Goal: Information Seeking & Learning: Learn about a topic

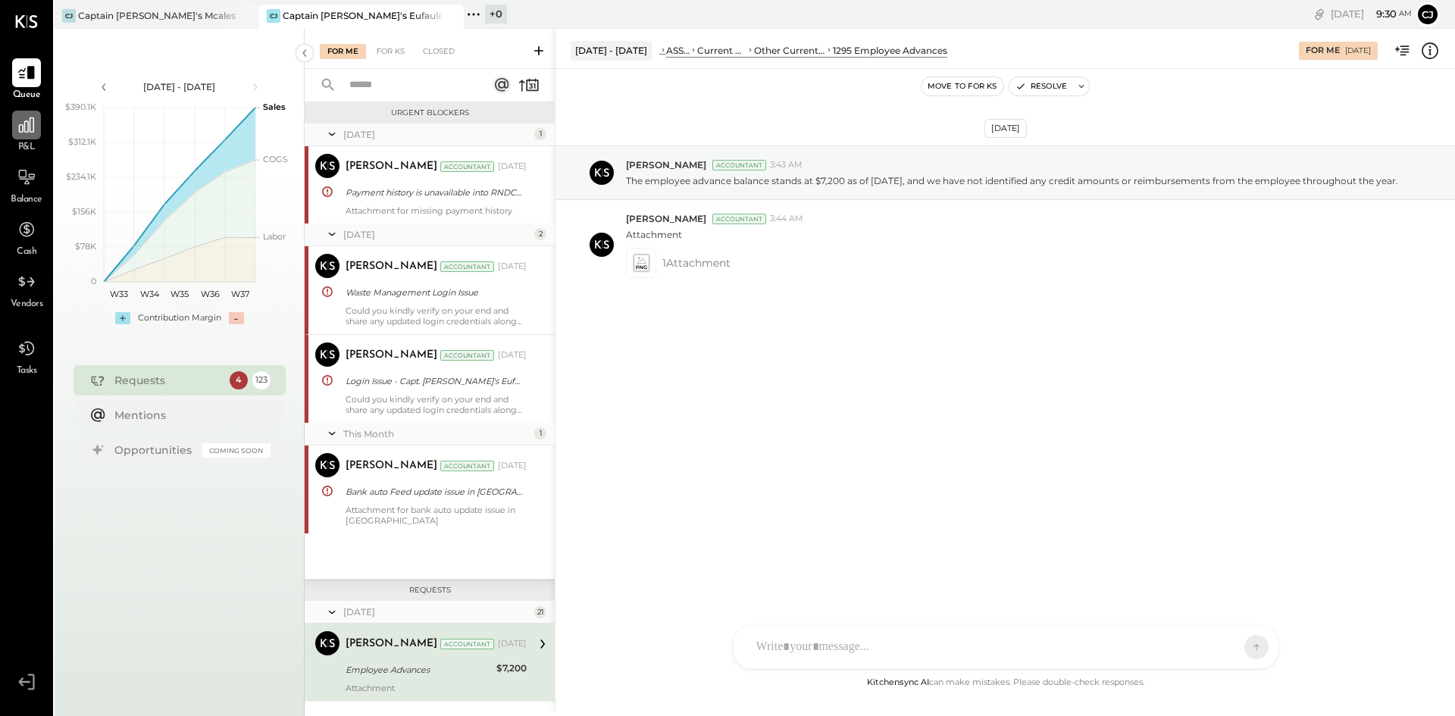
click at [20, 135] on icon at bounding box center [27, 125] width 20 height 20
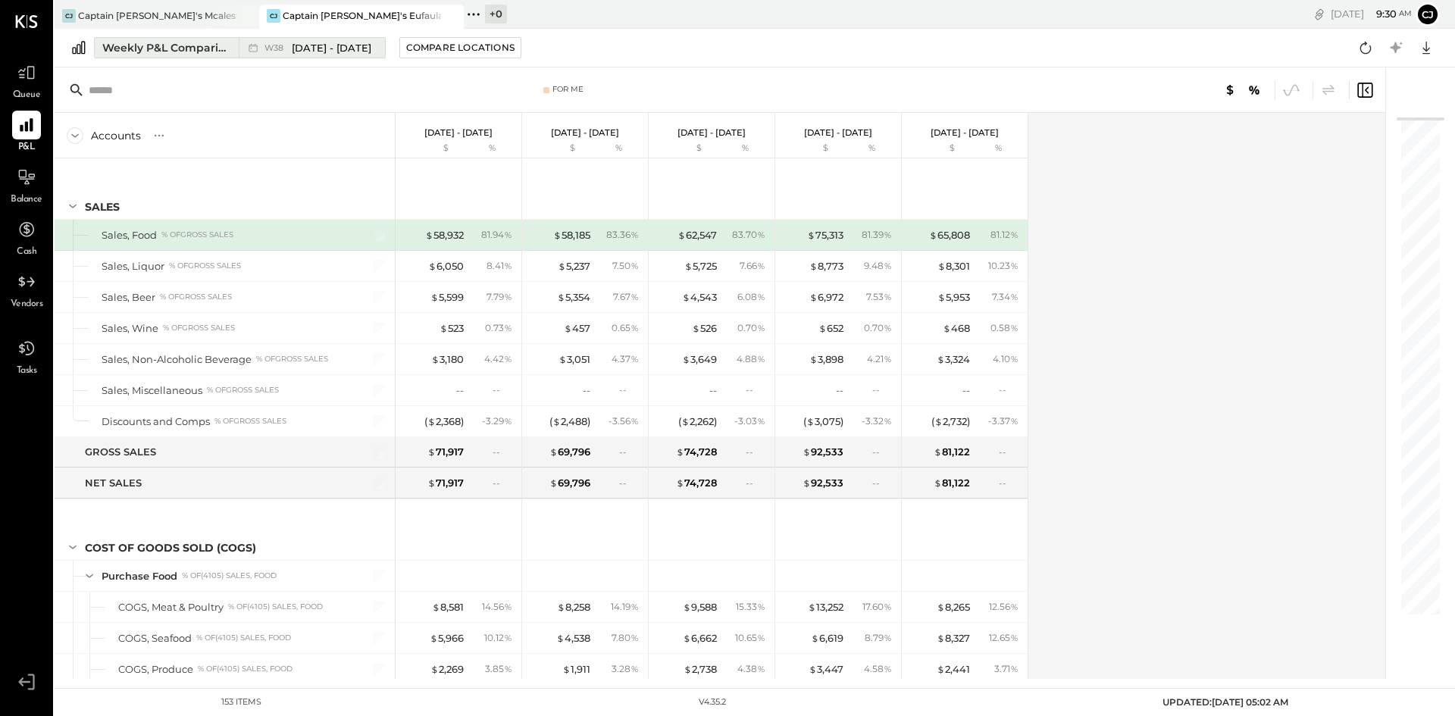
click at [169, 57] on button "Weekly P&L Comparison W38 [DATE] - [DATE]" at bounding box center [240, 47] width 292 height 21
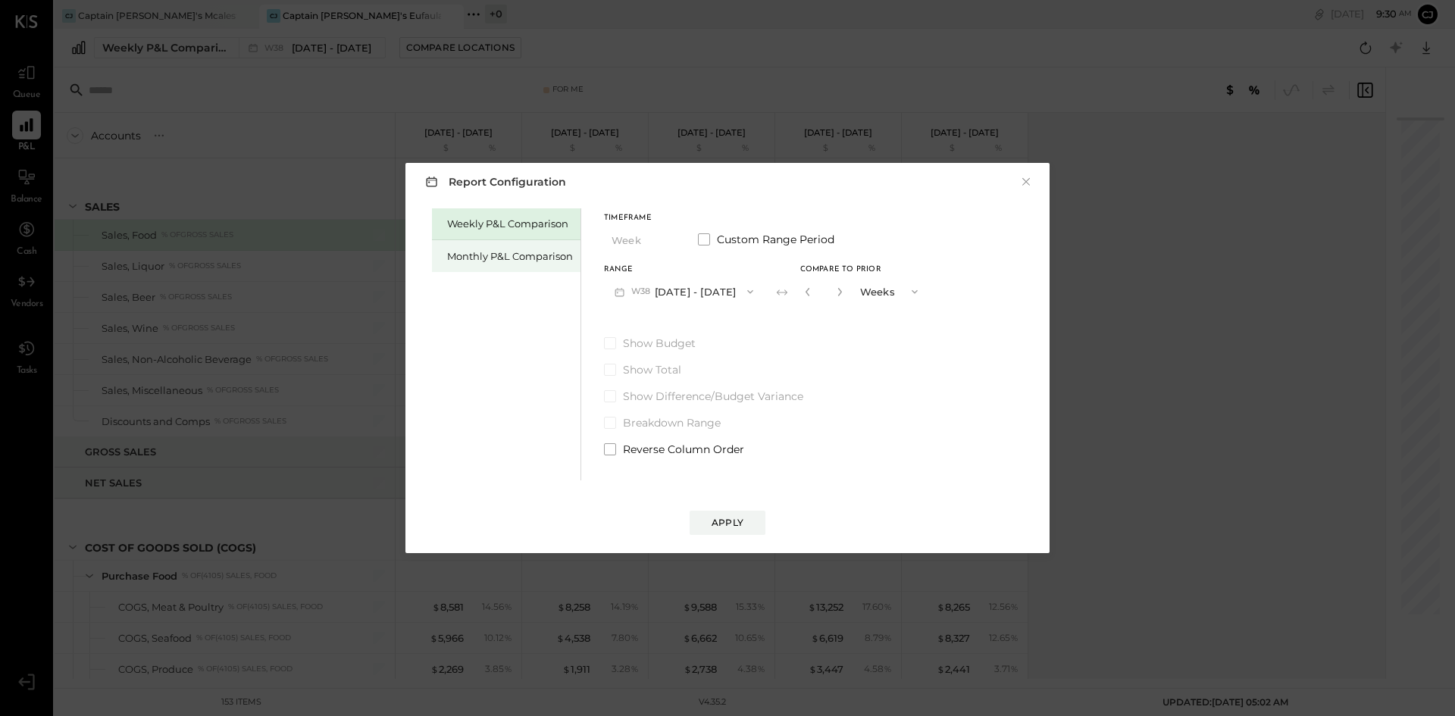
click at [461, 261] on div "Monthly P&L Comparison" at bounding box center [510, 256] width 126 height 14
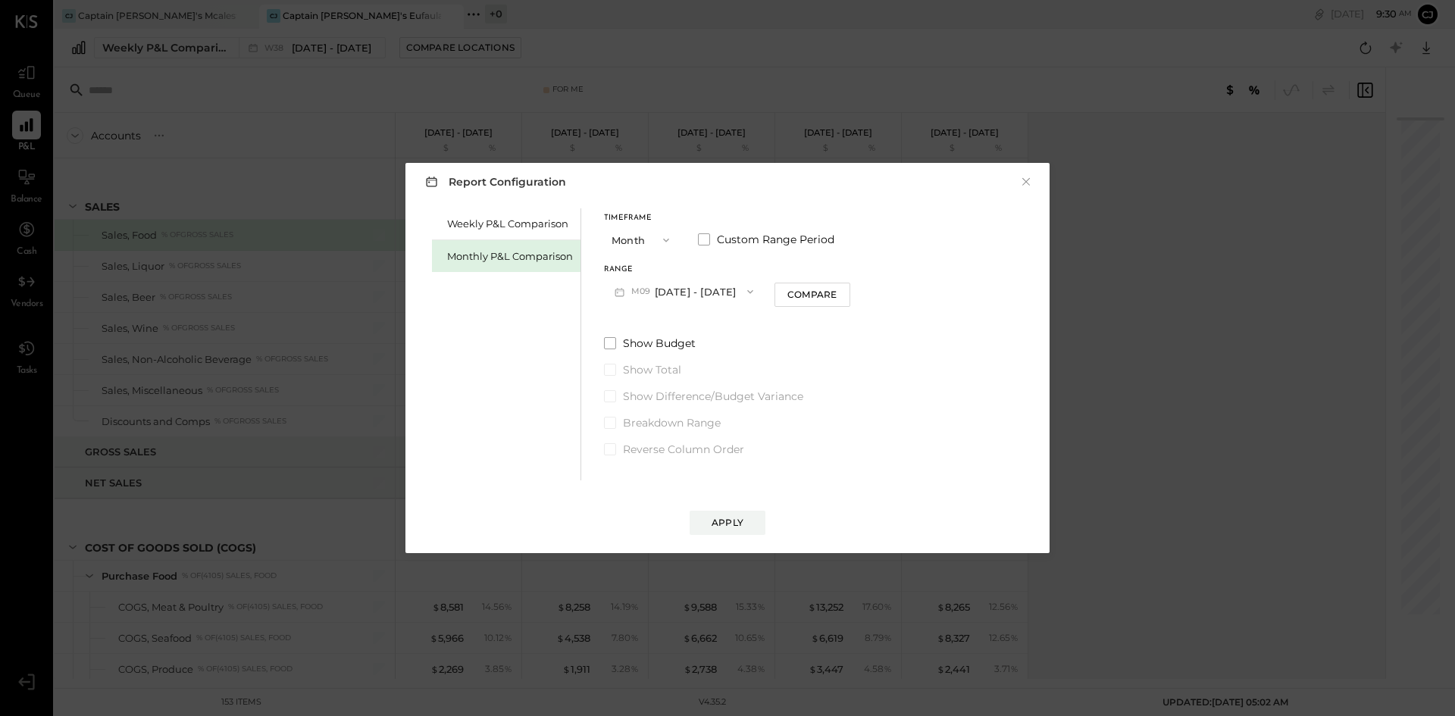
click at [748, 293] on icon "button" at bounding box center [750, 292] width 12 height 12
click at [722, 327] on div "M08 [DATE] - [DATE]" at bounding box center [691, 326] width 173 height 32
click at [738, 530] on button "Apply" at bounding box center [728, 523] width 76 height 24
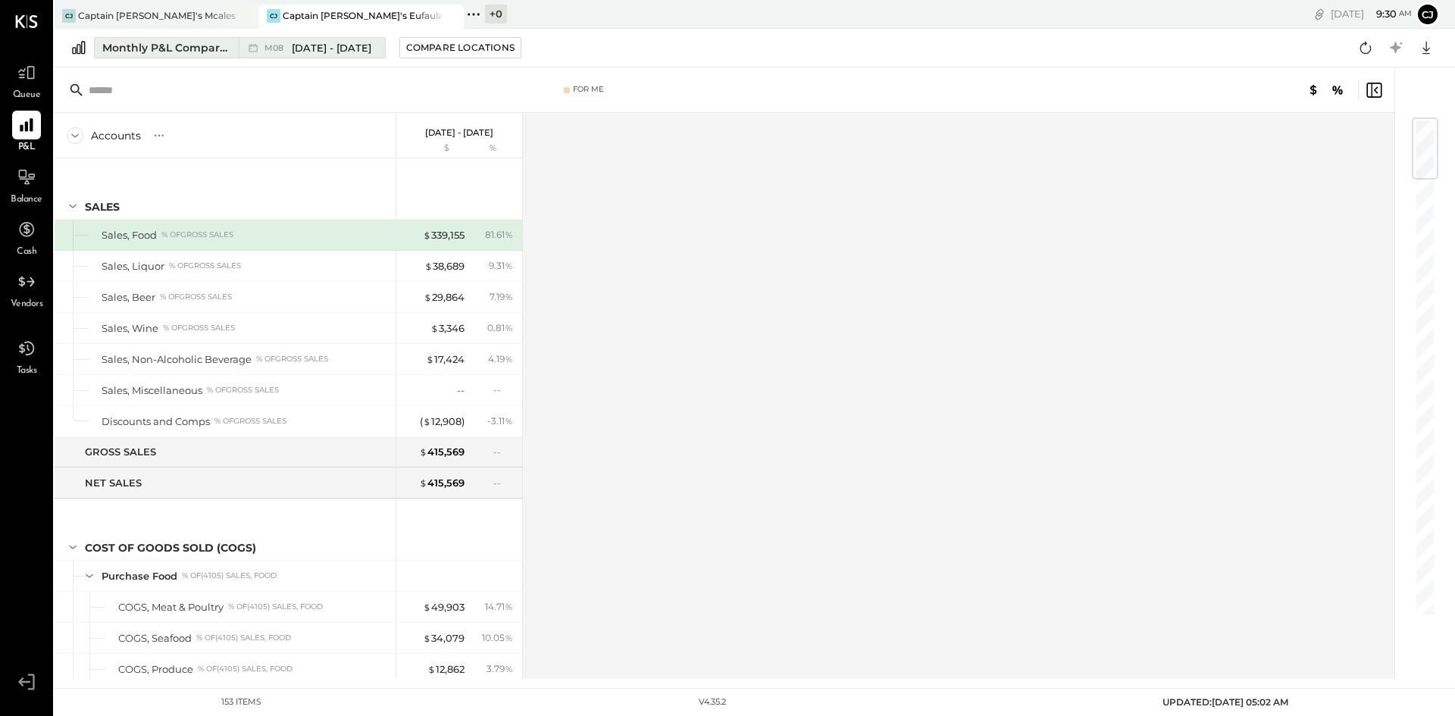
click at [179, 49] on div "Monthly P&L Comparison" at bounding box center [165, 47] width 127 height 15
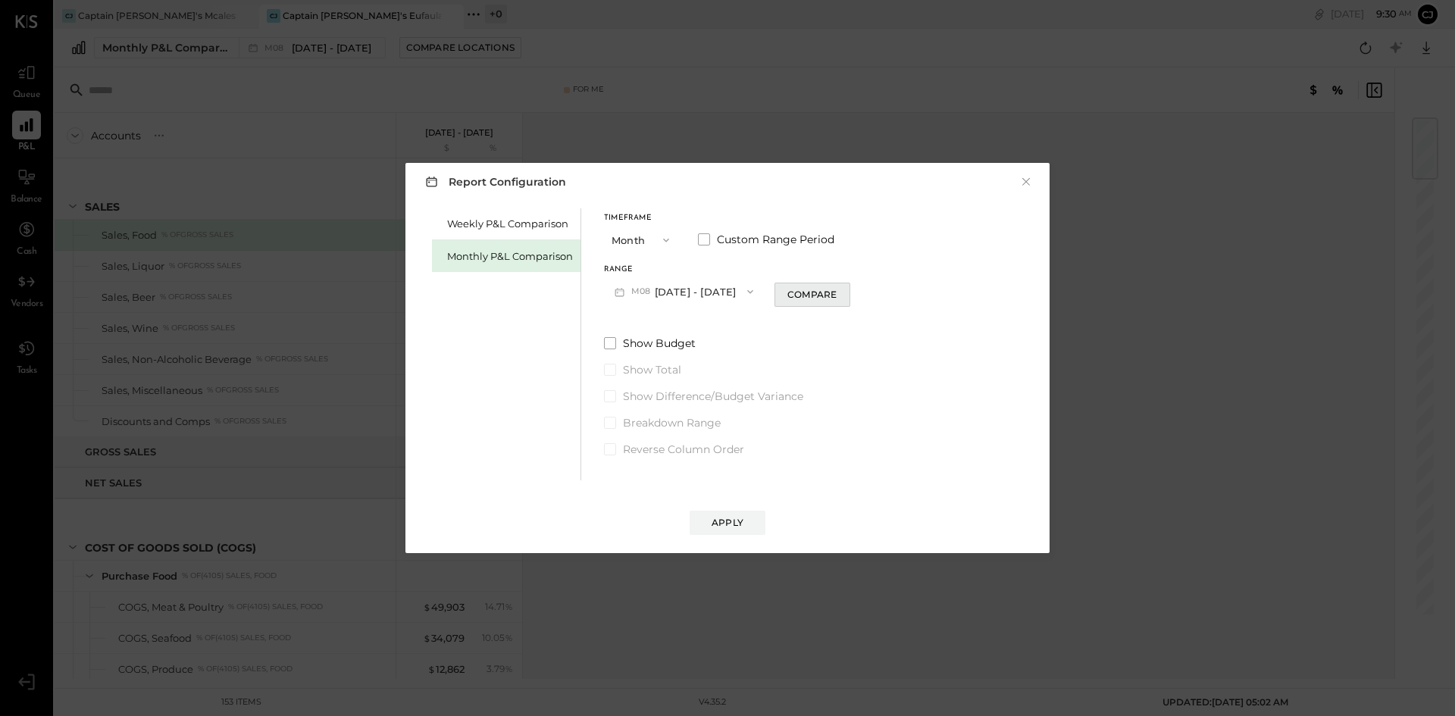
click at [810, 293] on div "Compare" at bounding box center [812, 294] width 49 height 13
click at [838, 293] on icon "button" at bounding box center [840, 292] width 4 height 8
type input "*"
click at [729, 517] on div "Apply" at bounding box center [728, 522] width 32 height 13
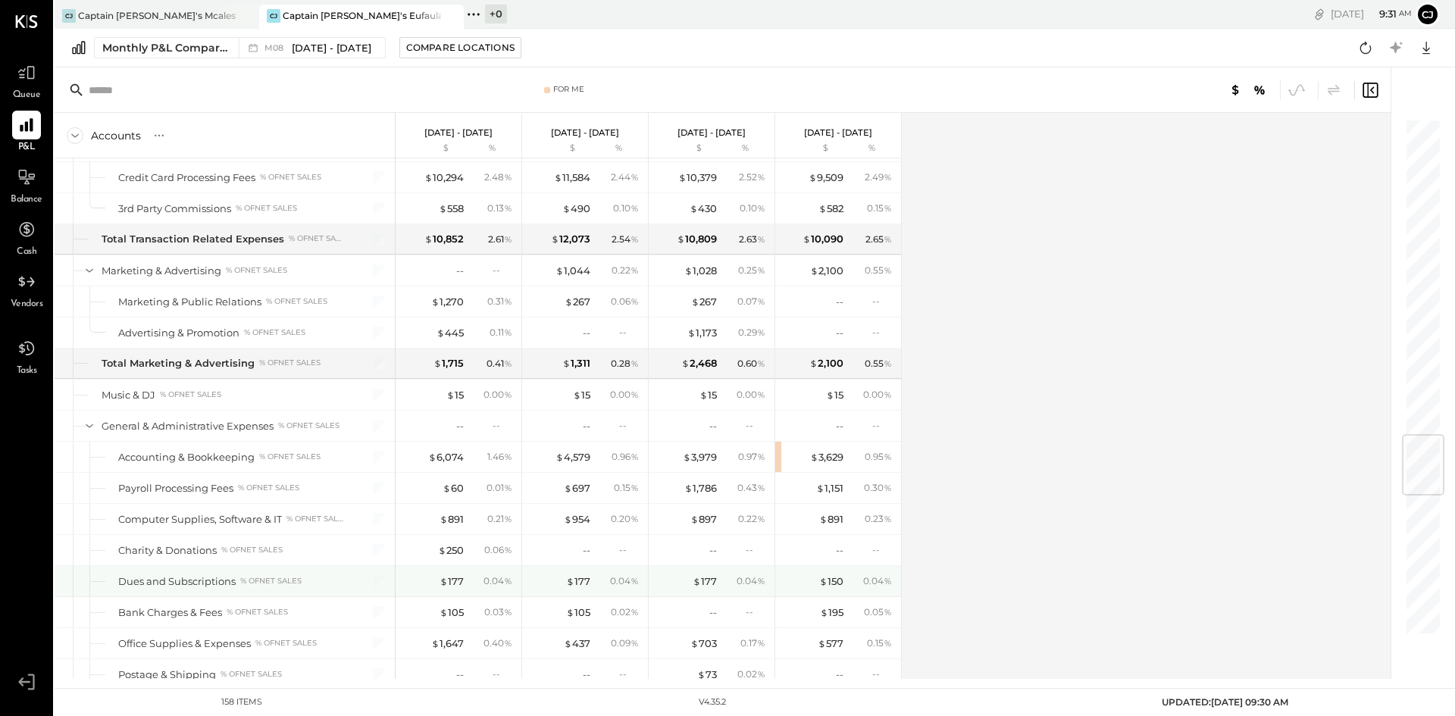
scroll to position [2666, 0]
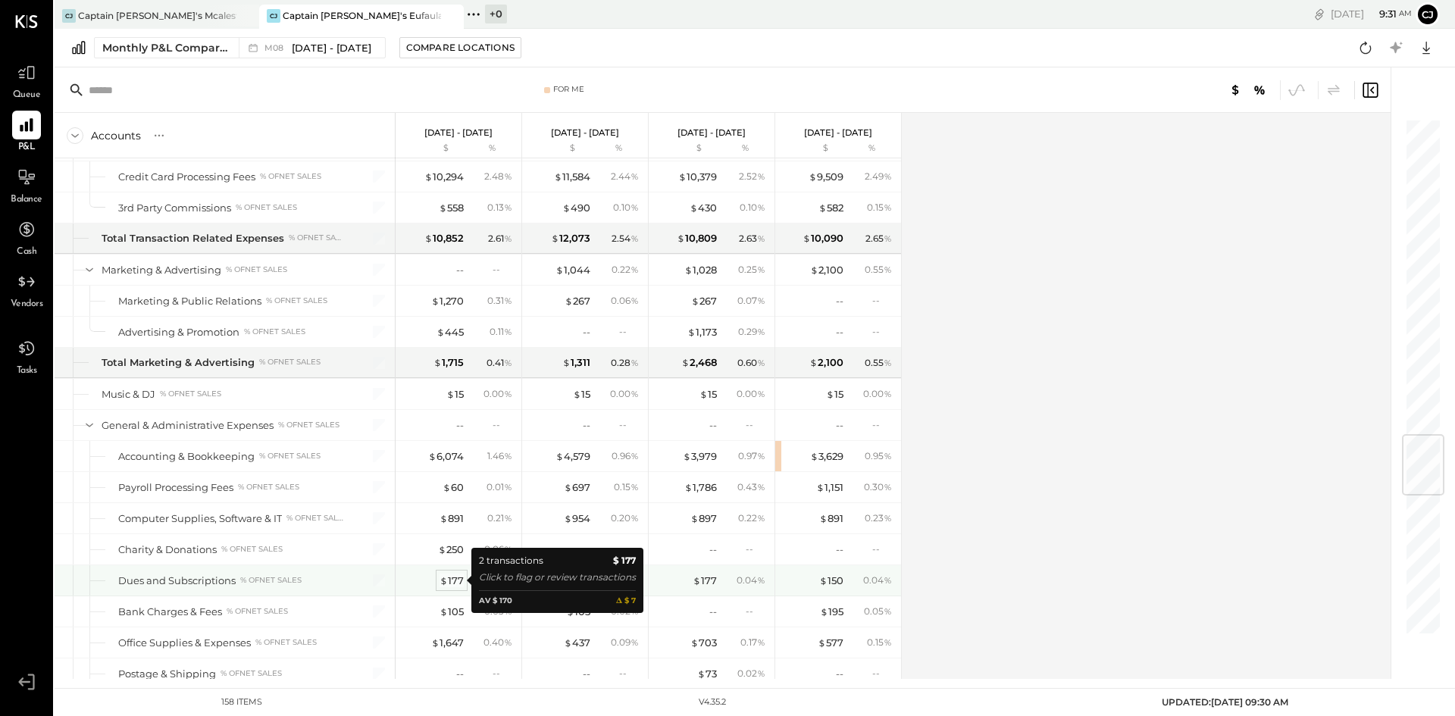
click at [457, 581] on div "$ 177" at bounding box center [452, 581] width 24 height 14
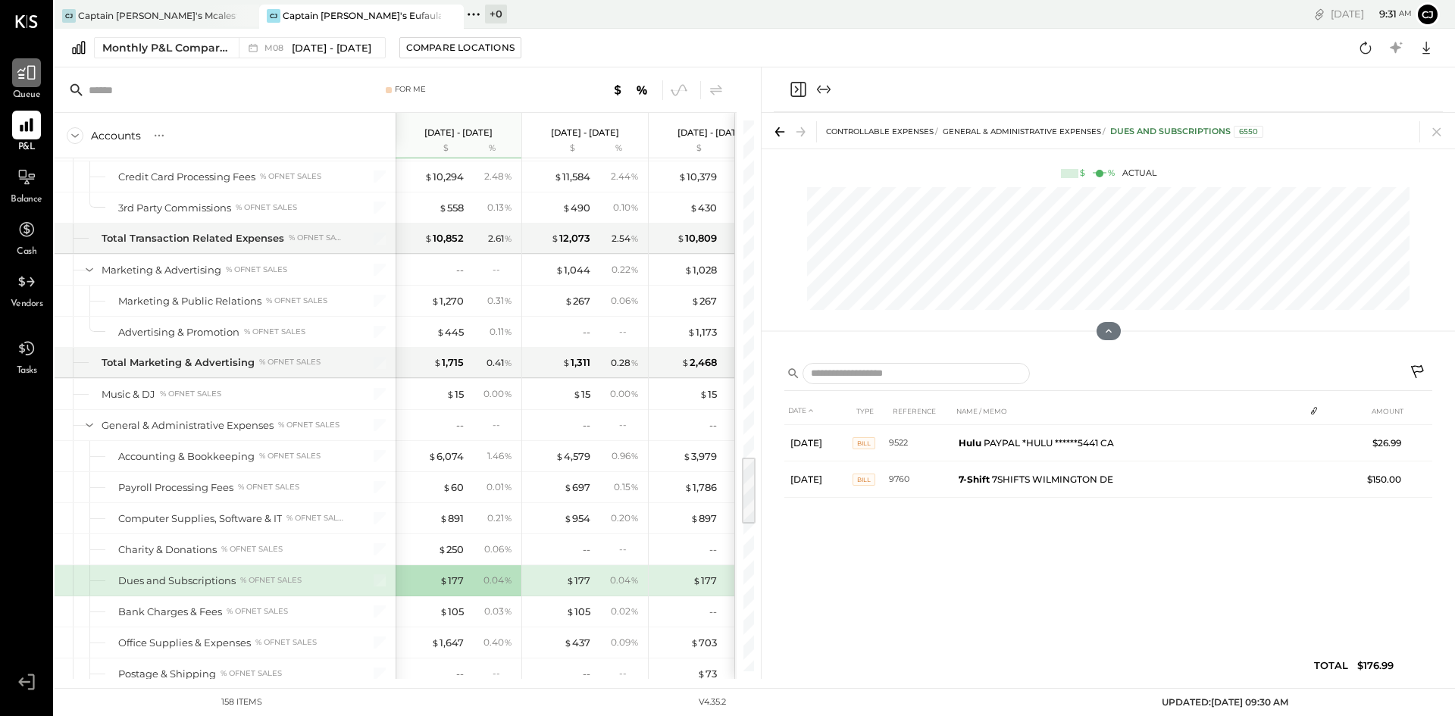
click at [23, 84] on div at bounding box center [26, 72] width 29 height 29
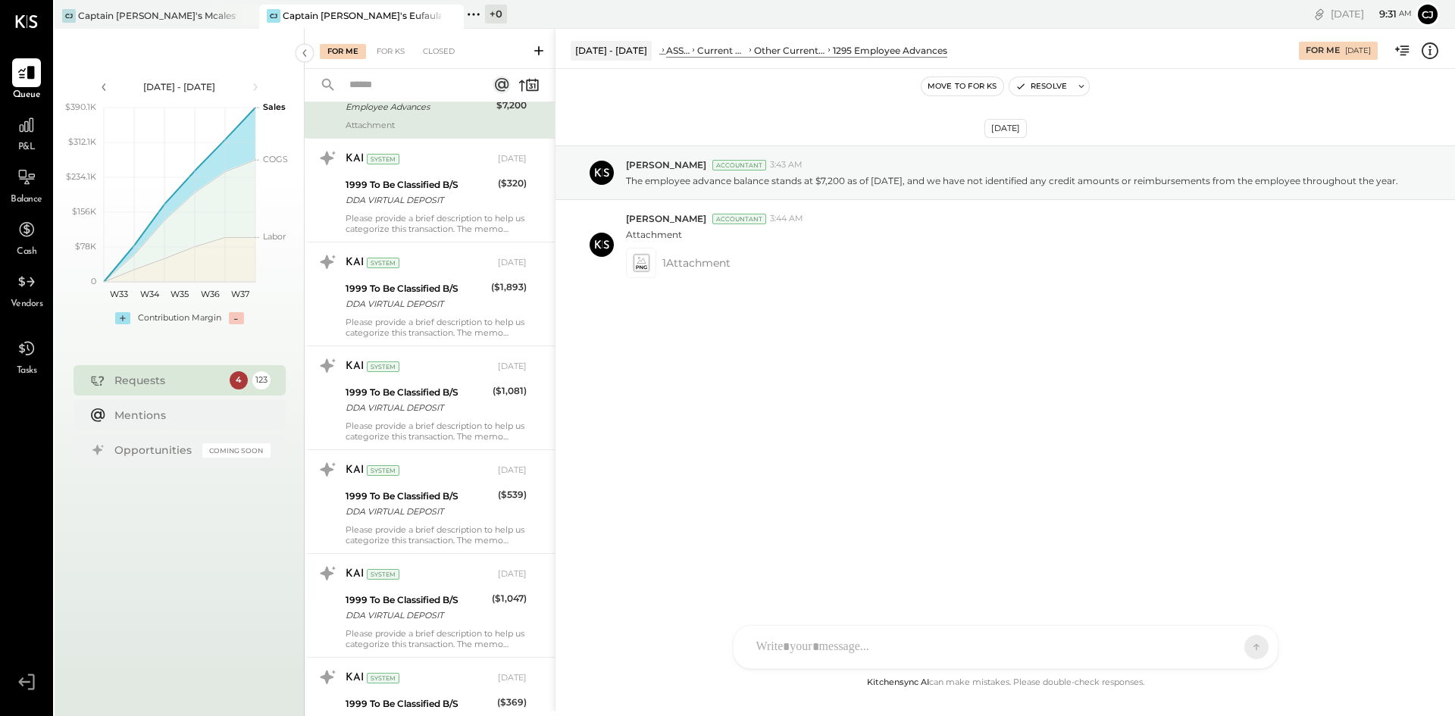
scroll to position [564, 0]
click at [30, 136] on div at bounding box center [26, 125] width 29 height 29
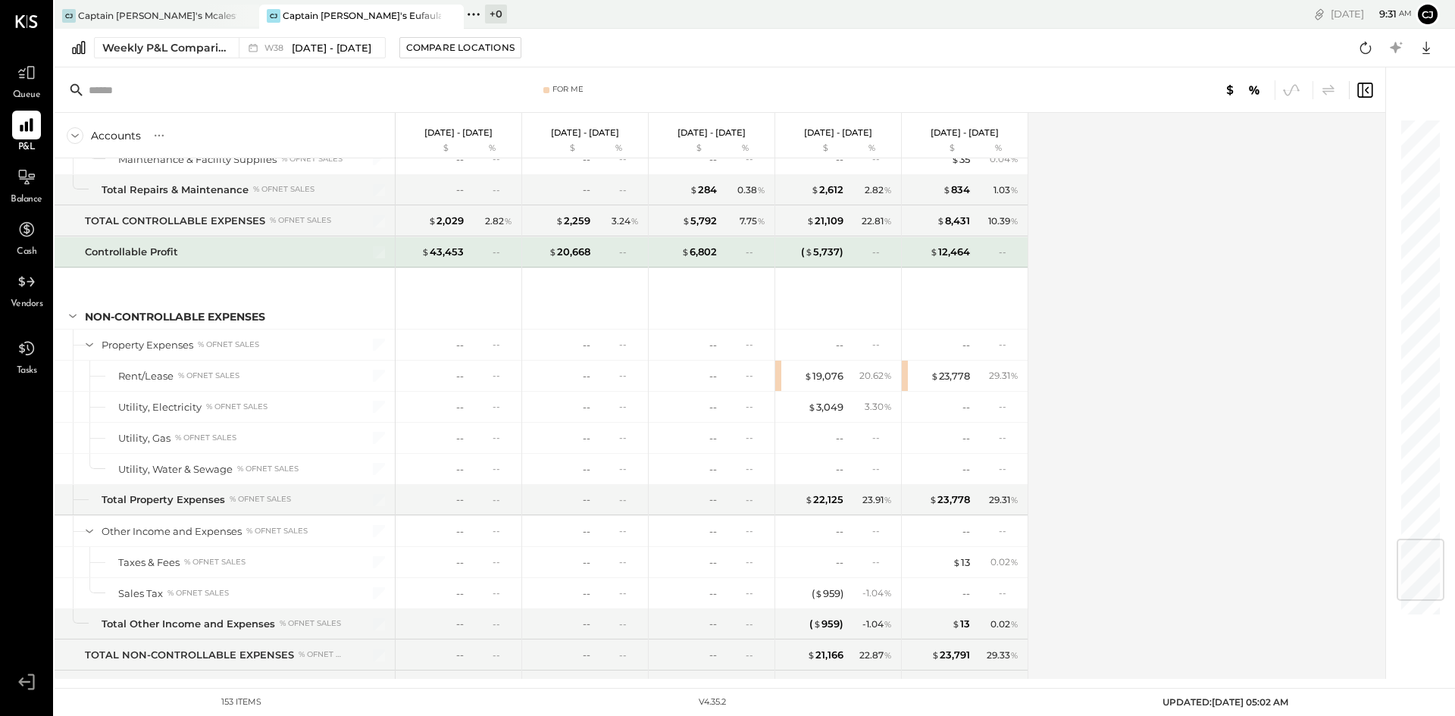
scroll to position [3555, 0]
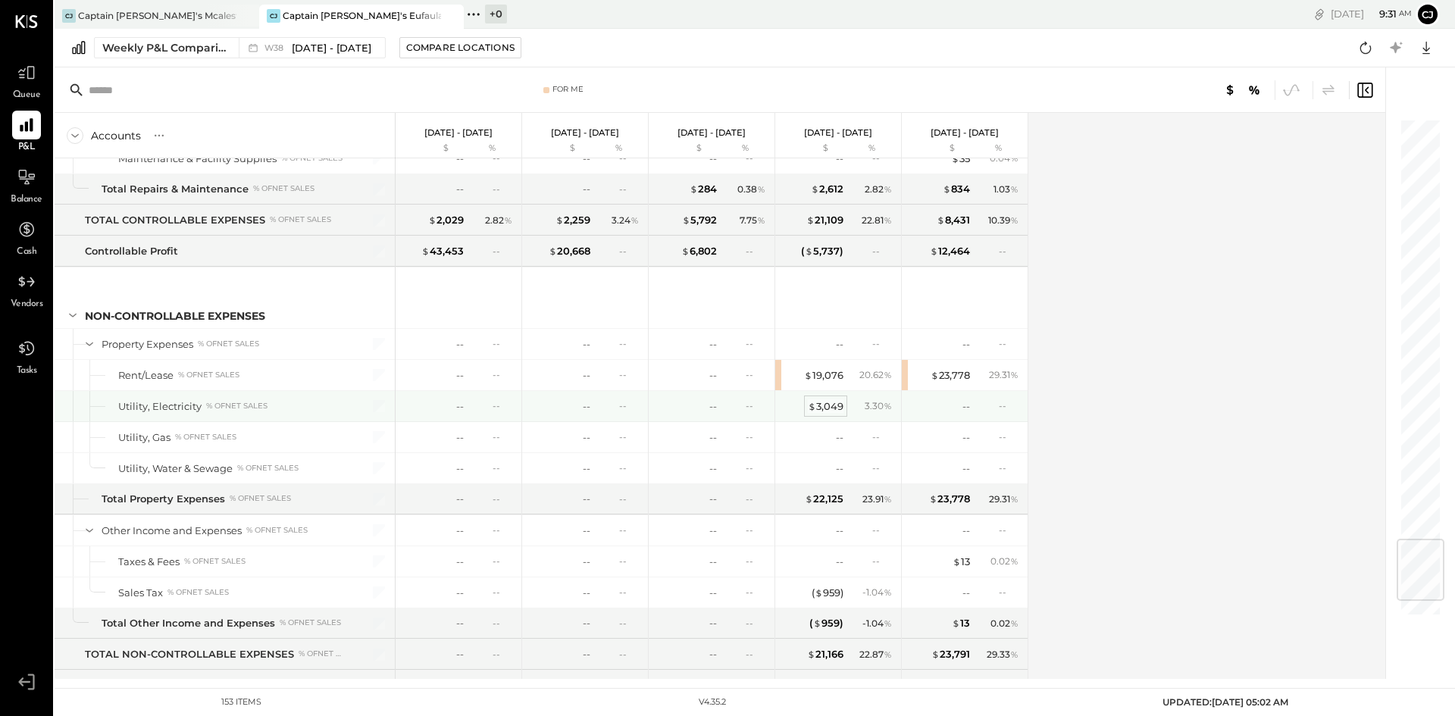
click at [832, 410] on div "$ 3,049" at bounding box center [826, 407] width 36 height 14
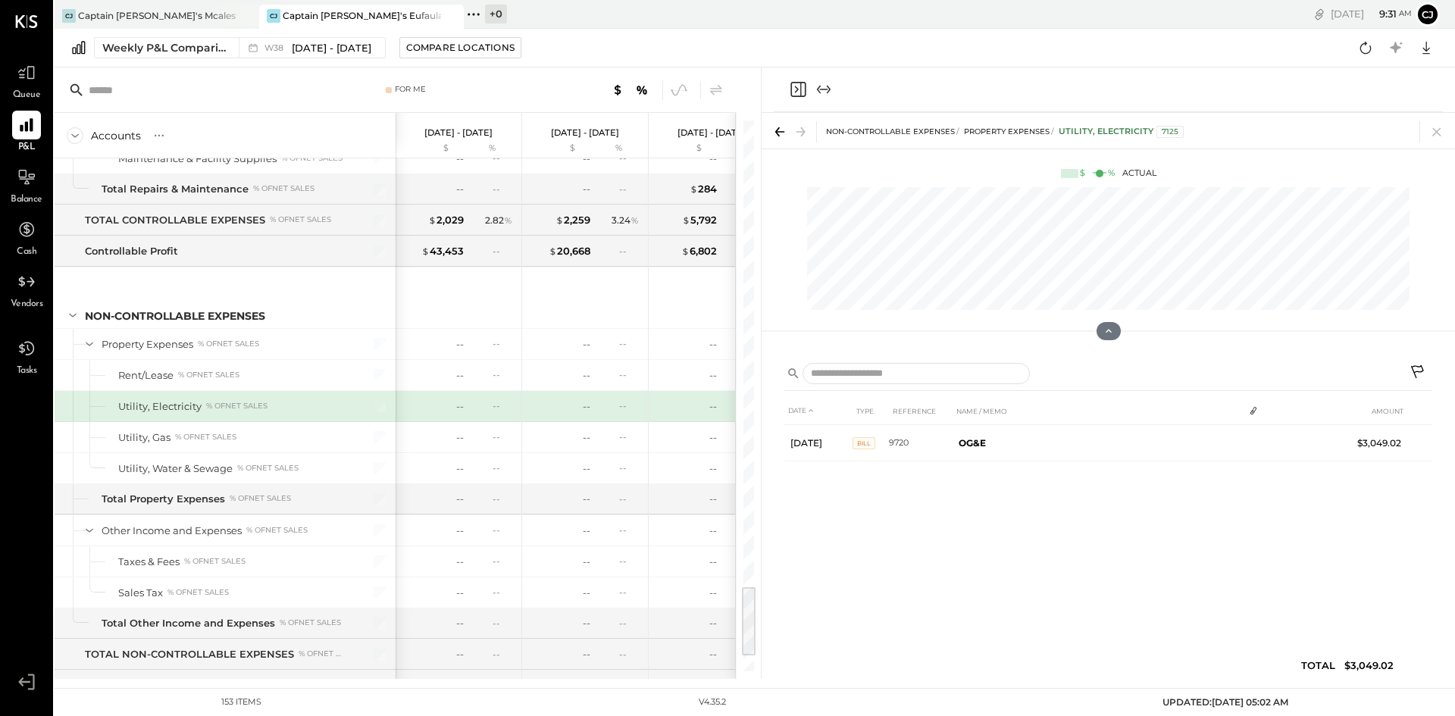
click at [1416, 371] on icon at bounding box center [1419, 374] width 18 height 18
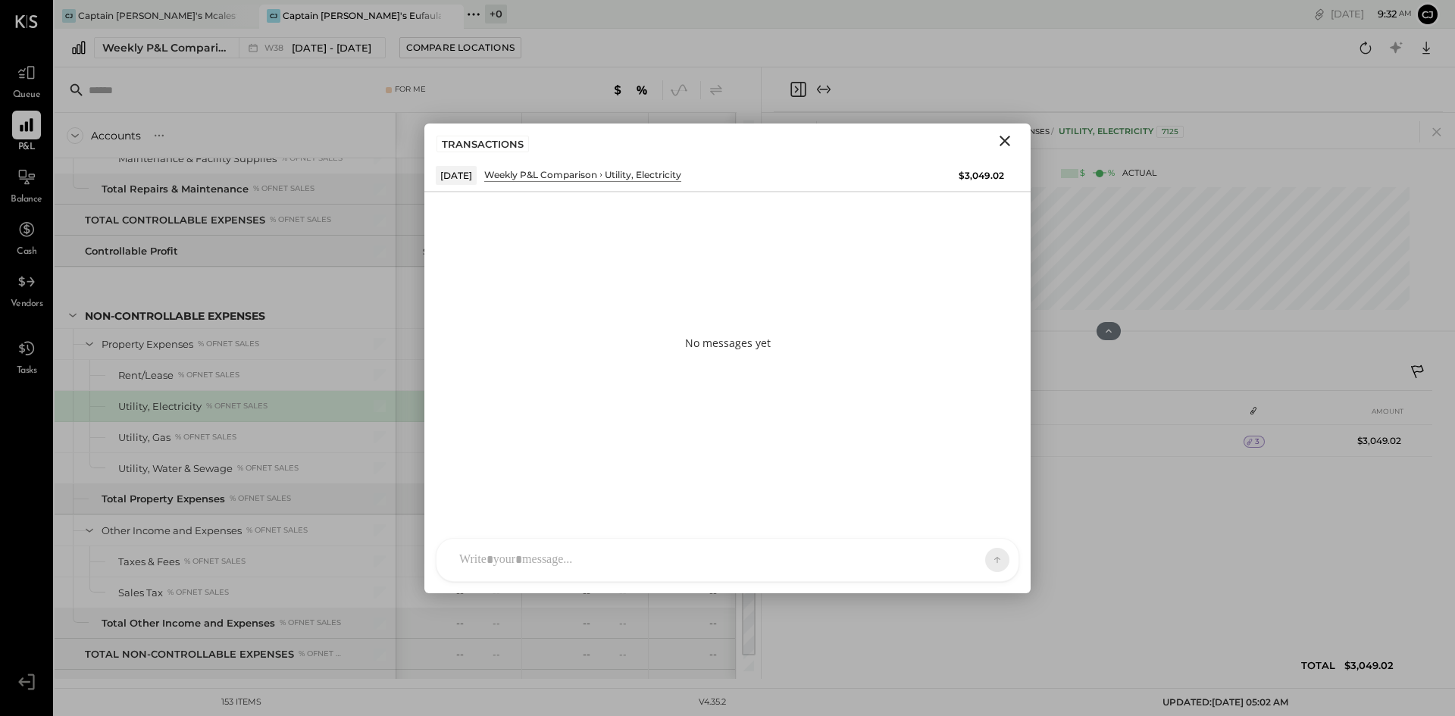
click at [1008, 148] on icon "Close" at bounding box center [1005, 141] width 18 height 18
